Goal: Task Accomplishment & Management: Use online tool/utility

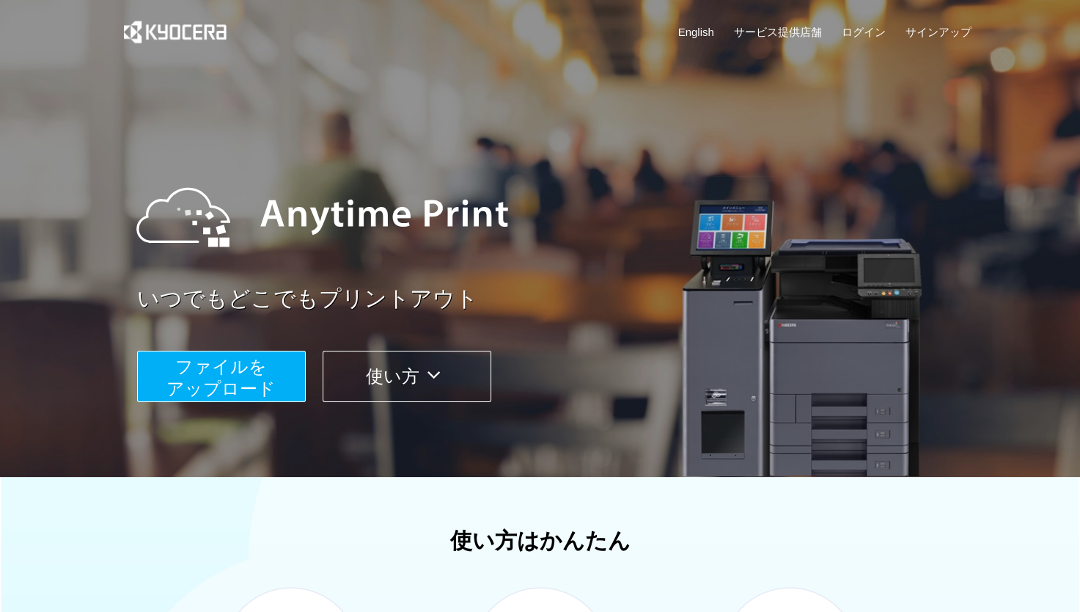
click at [213, 389] on span "ファイルを ​​アップロード" at bounding box center [220, 377] width 109 height 42
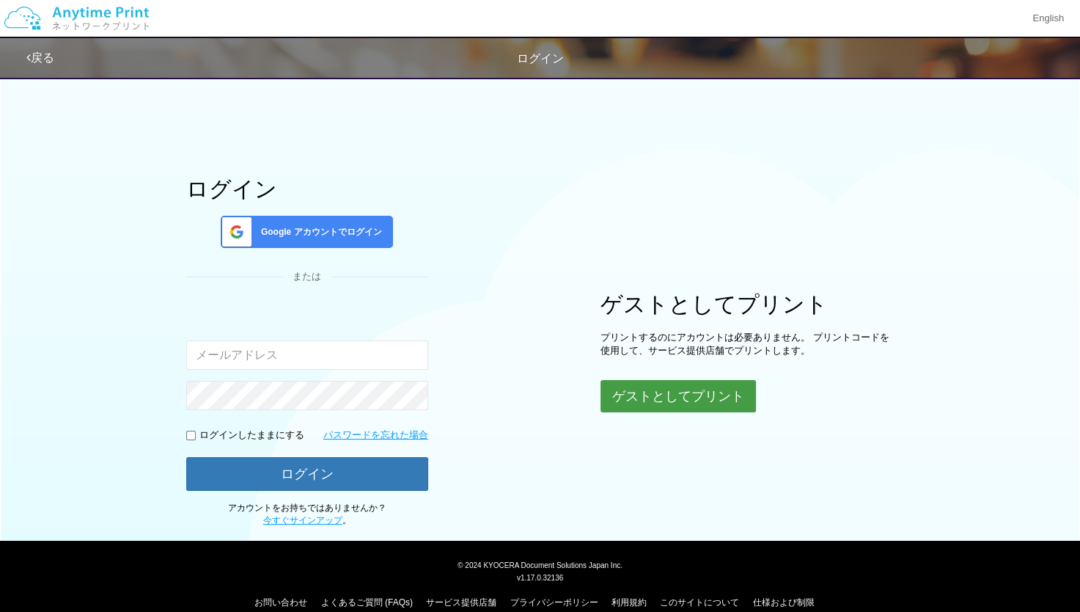
click at [706, 392] on button "ゲストとしてプリント" at bounding box center [678, 396] width 155 height 32
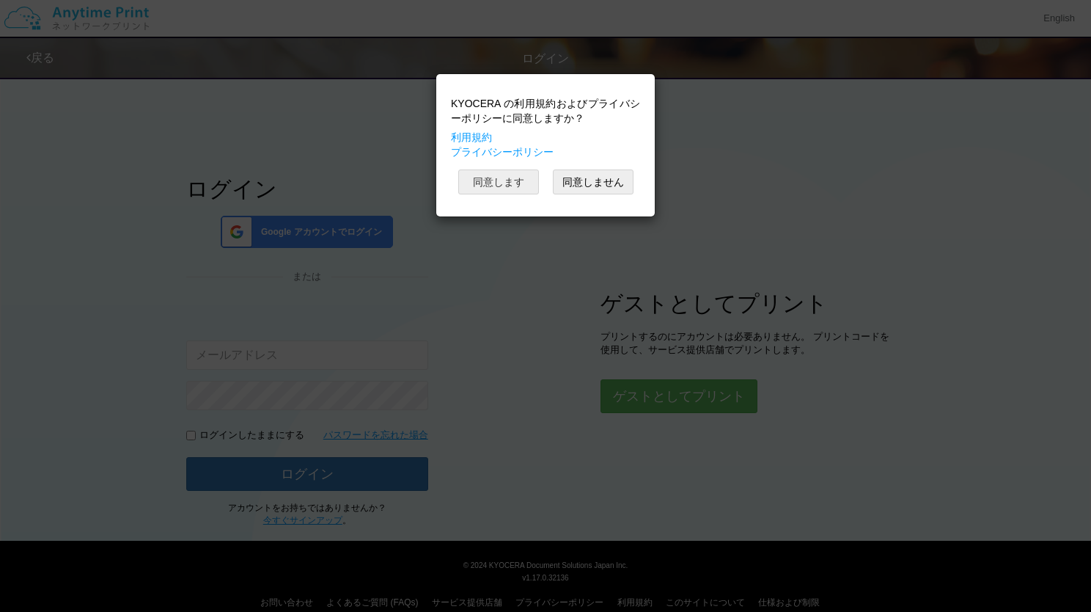
click at [490, 189] on button "同意します" at bounding box center [498, 181] width 81 height 25
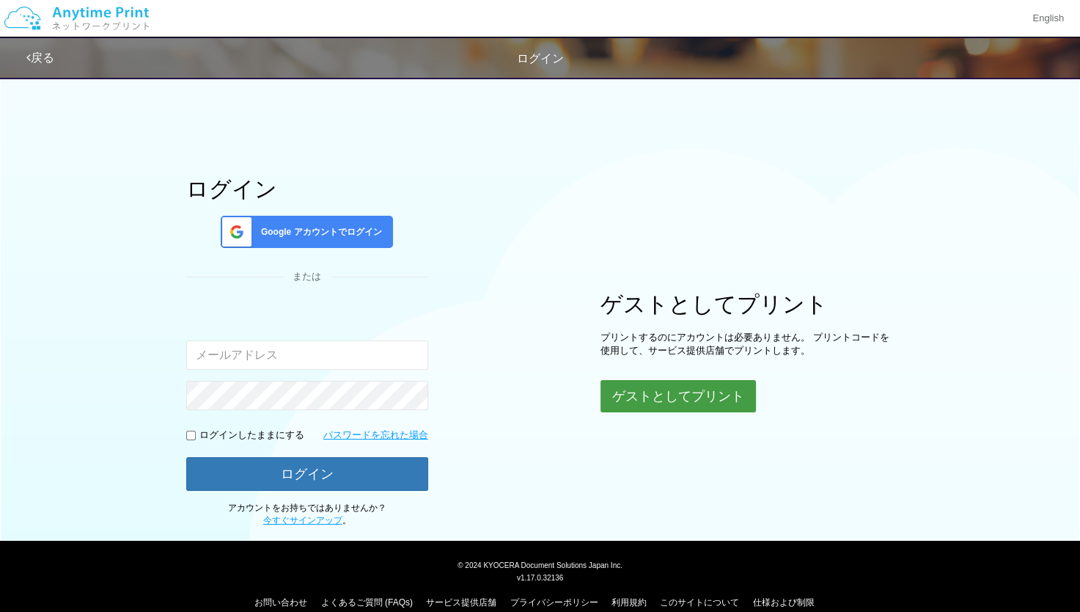
click at [679, 403] on button "ゲストとしてプリント" at bounding box center [678, 396] width 155 height 32
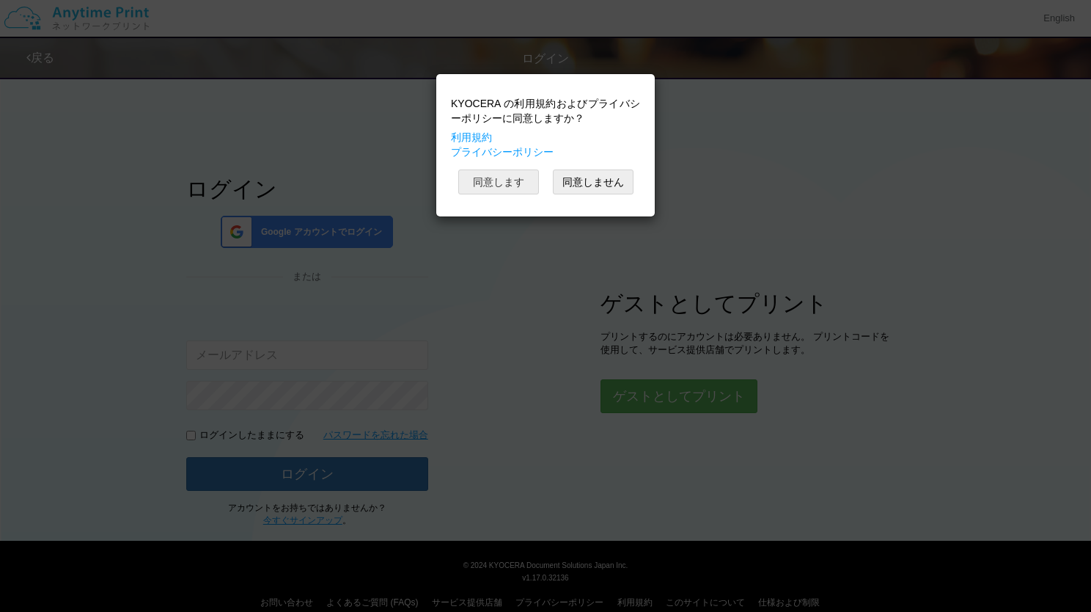
click at [514, 185] on button "同意します" at bounding box center [498, 181] width 81 height 25
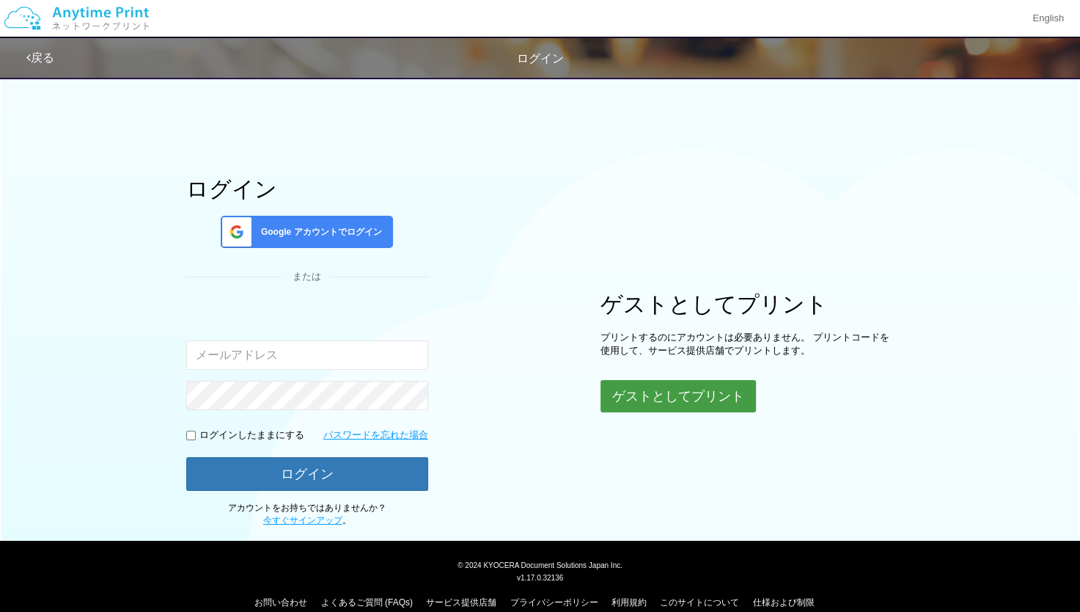
click at [710, 403] on button "ゲストとしてプリント" at bounding box center [678, 396] width 155 height 32
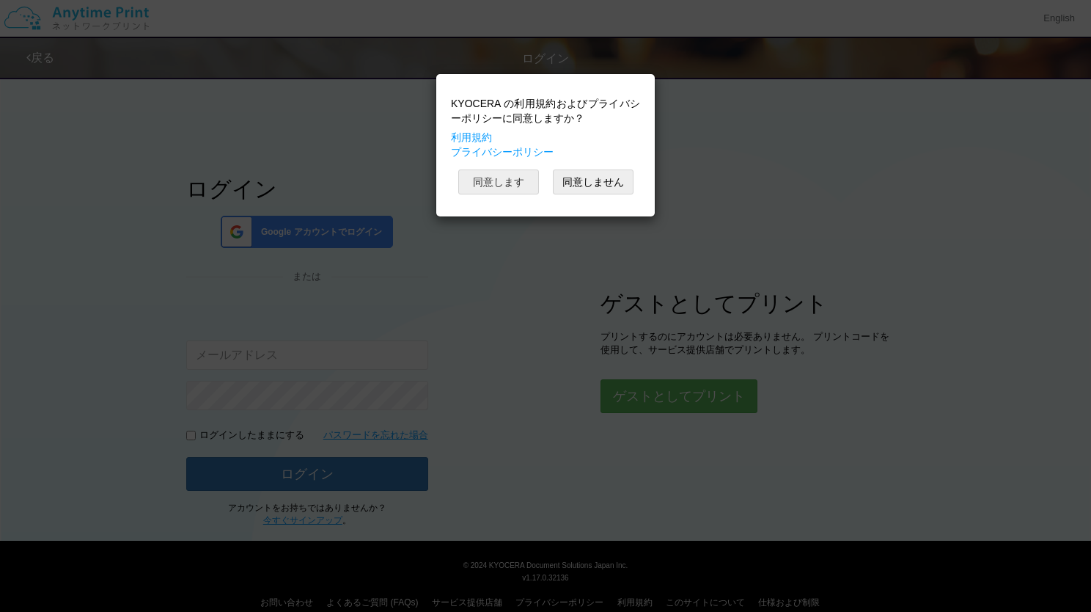
click at [478, 186] on button "同意します" at bounding box center [498, 181] width 81 height 25
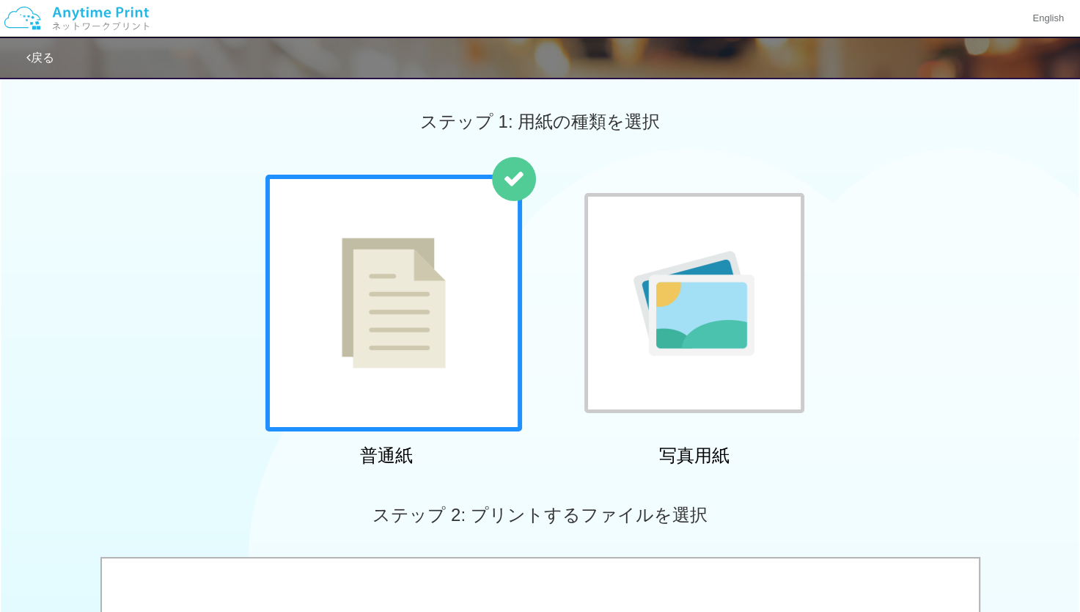
click at [444, 348] on img at bounding box center [394, 303] width 104 height 131
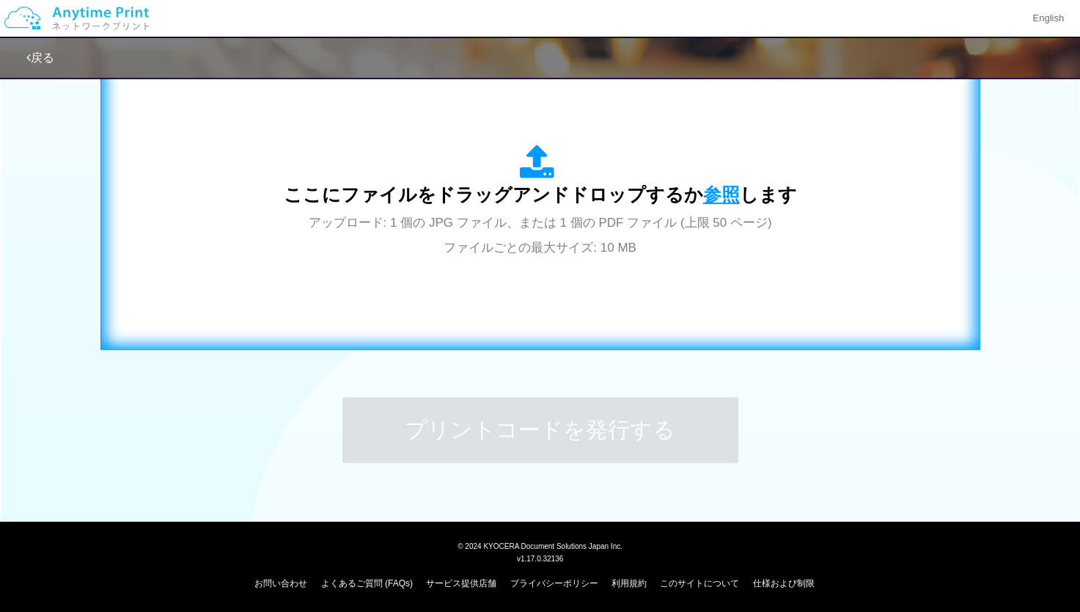
click at [706, 198] on span "参照" at bounding box center [721, 194] width 37 height 21
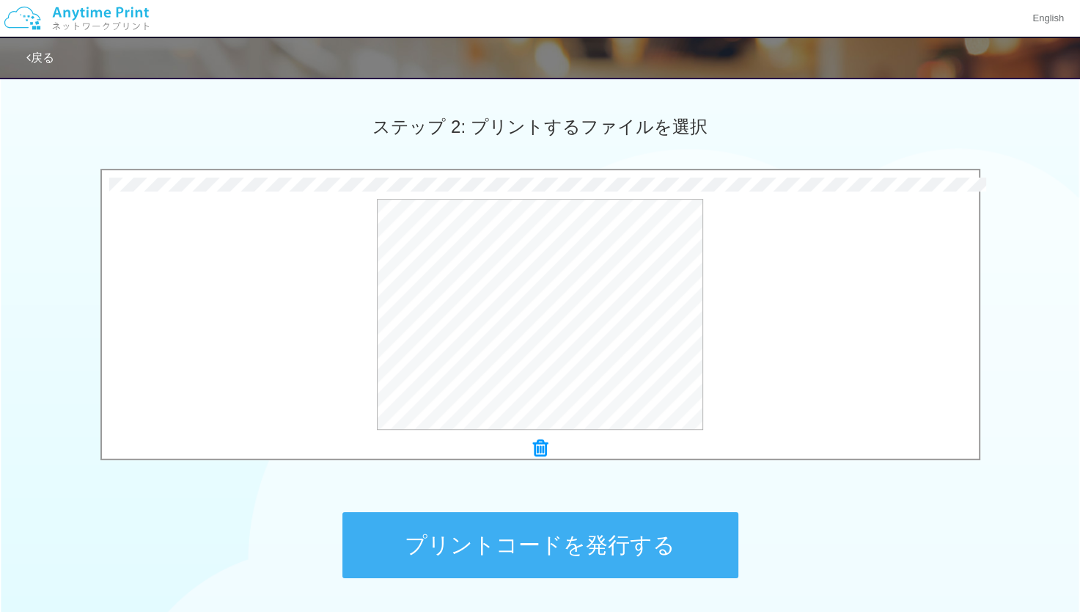
scroll to position [386, 0]
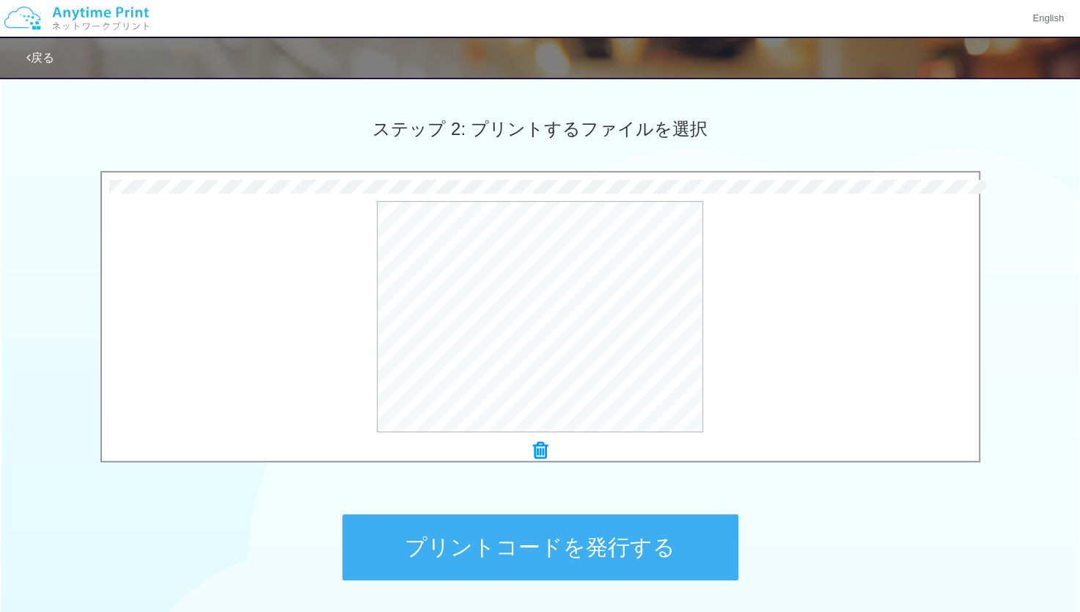
click at [507, 560] on button "プリントコードを発行する" at bounding box center [540, 547] width 396 height 66
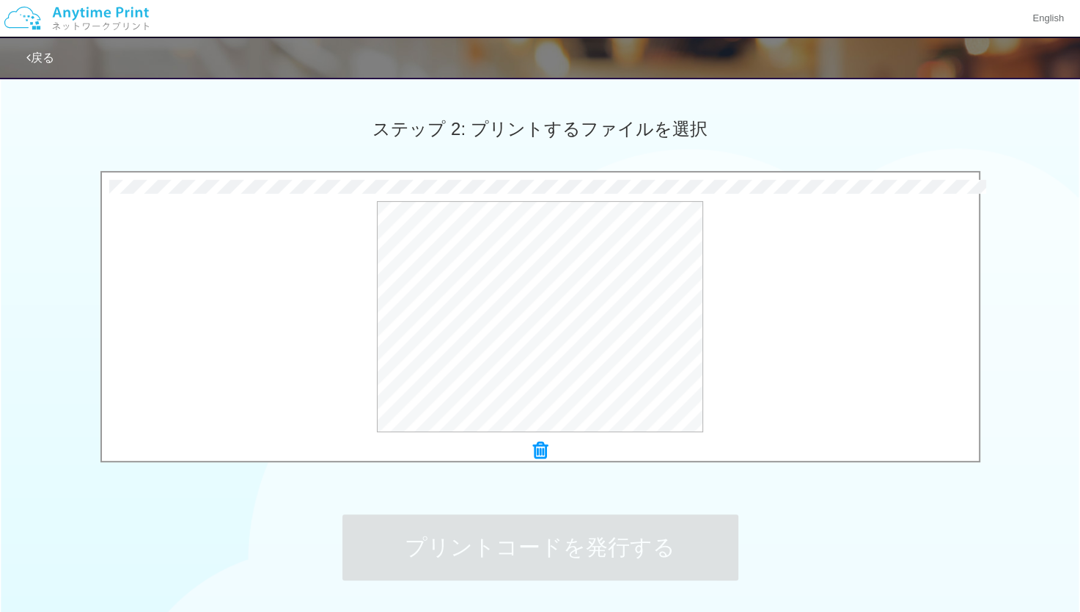
scroll to position [0, 0]
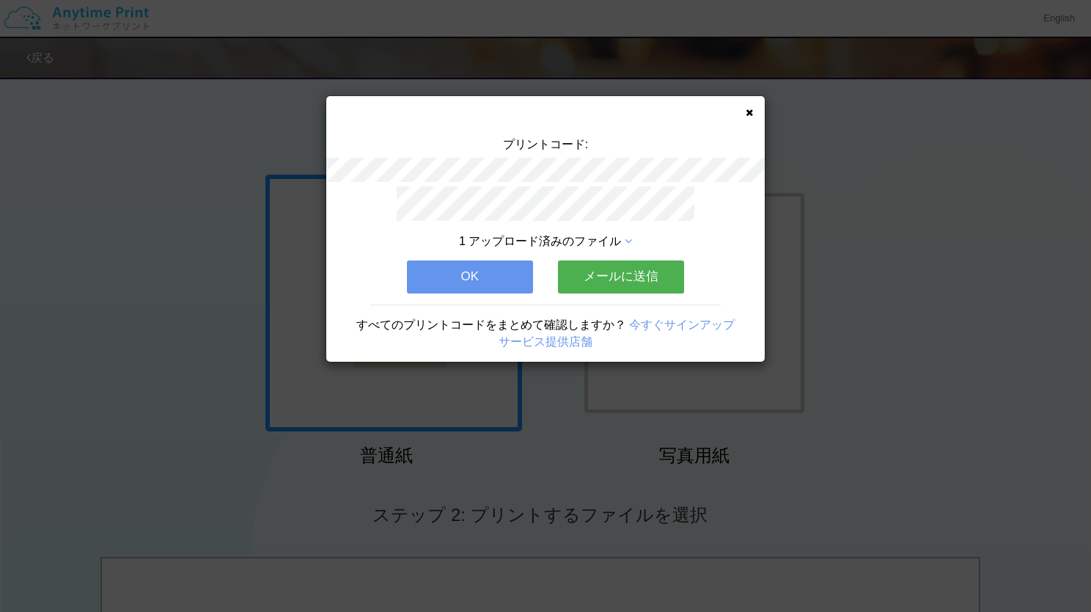
click at [492, 277] on button "OK" at bounding box center [470, 276] width 126 height 32
